Goal: Find specific fact: Find specific page/section

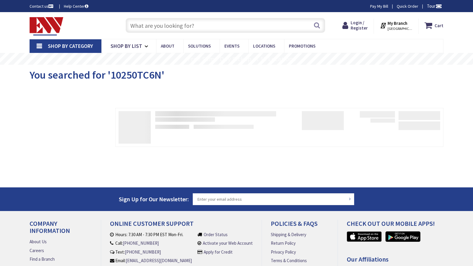
type input "Fourth [PERSON_NAME], [STREET_ADDRESS]"
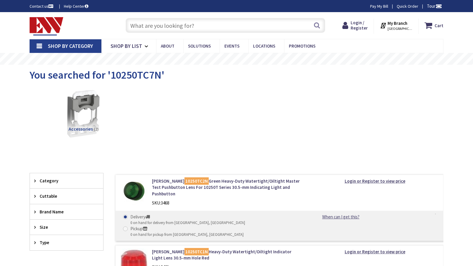
type input "Fourth [PERSON_NAME], [STREET_ADDRESS]"
